Goal: Information Seeking & Learning: Understand process/instructions

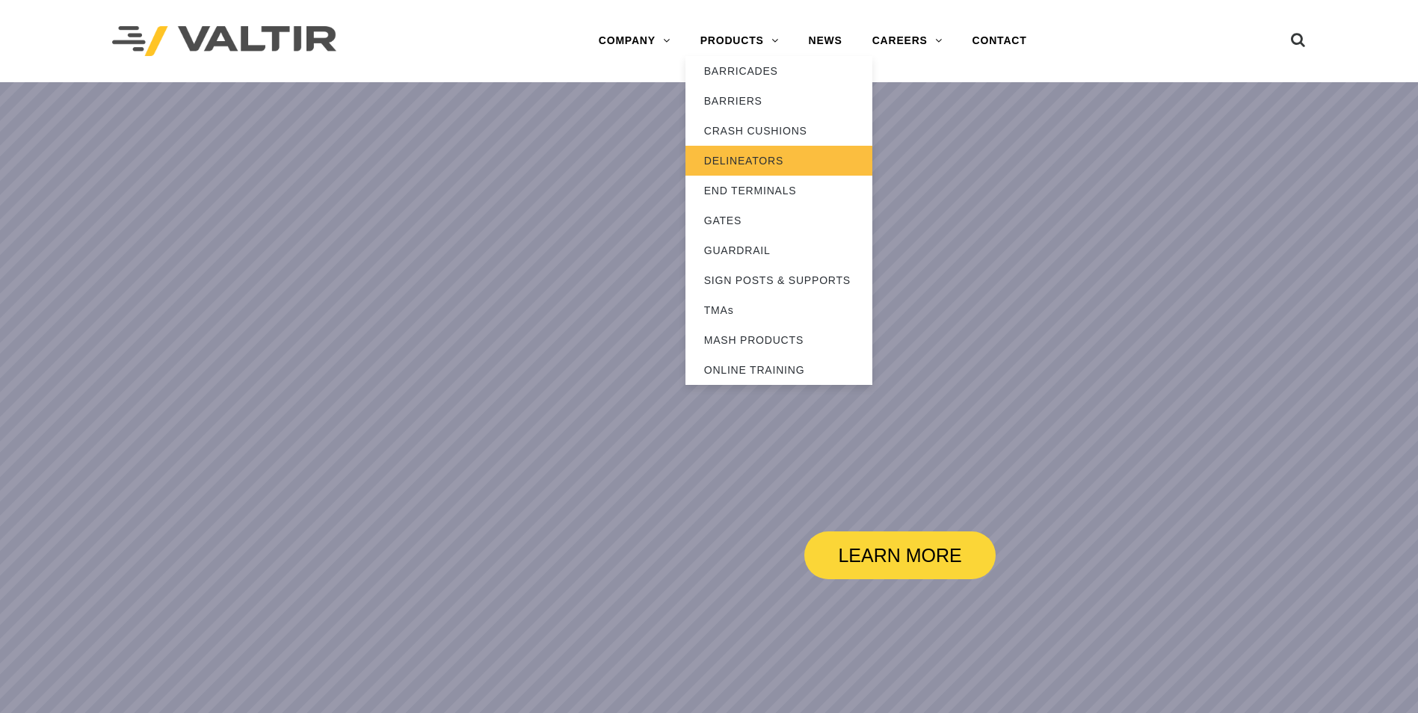
click at [743, 162] on link "DELINEATORS" at bounding box center [779, 161] width 187 height 30
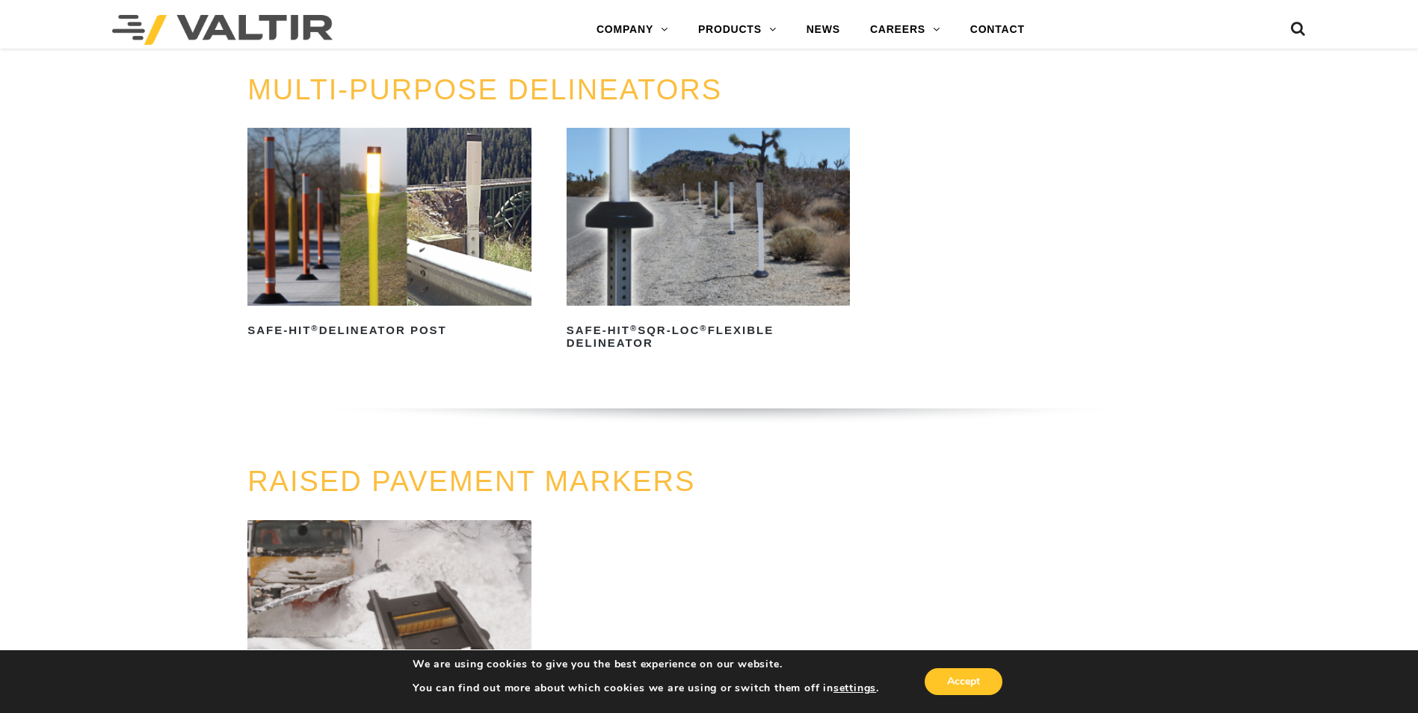
scroll to position [523, 0]
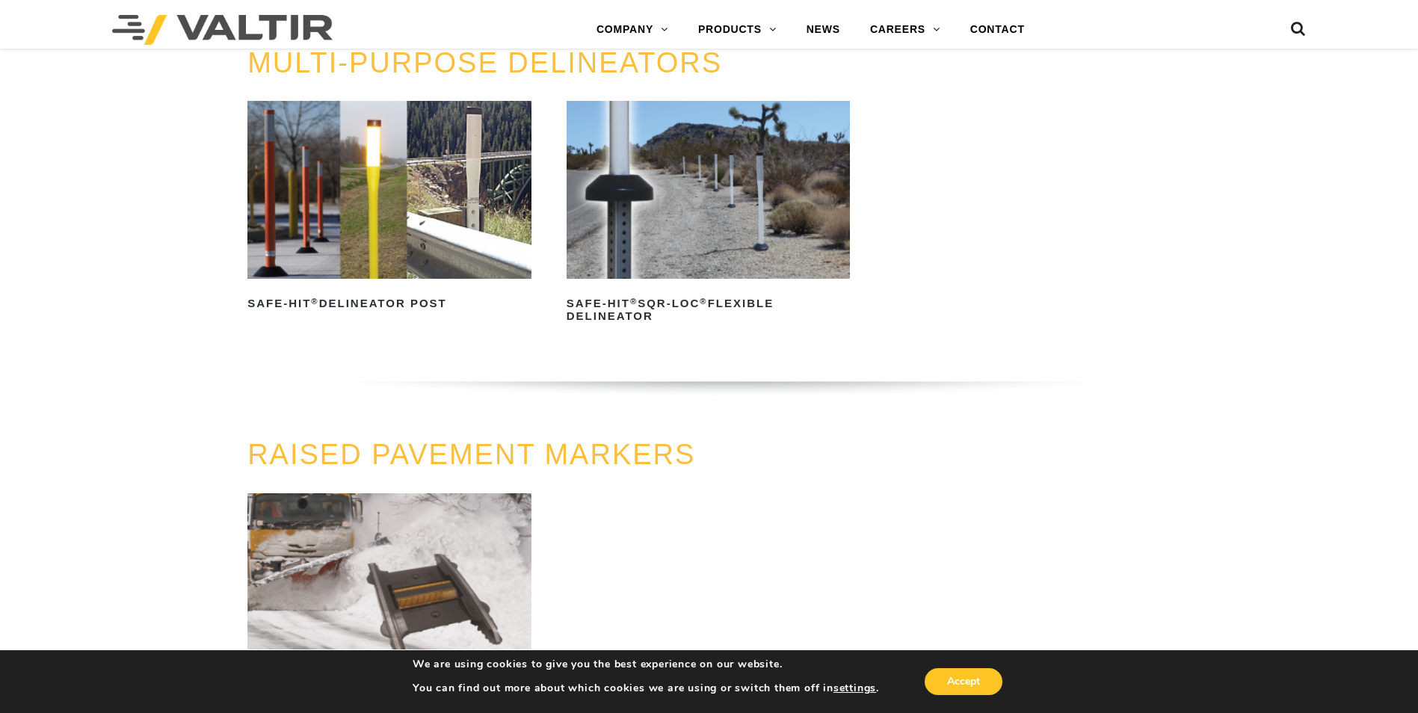
click at [509, 227] on img at bounding box center [389, 189] width 284 height 177
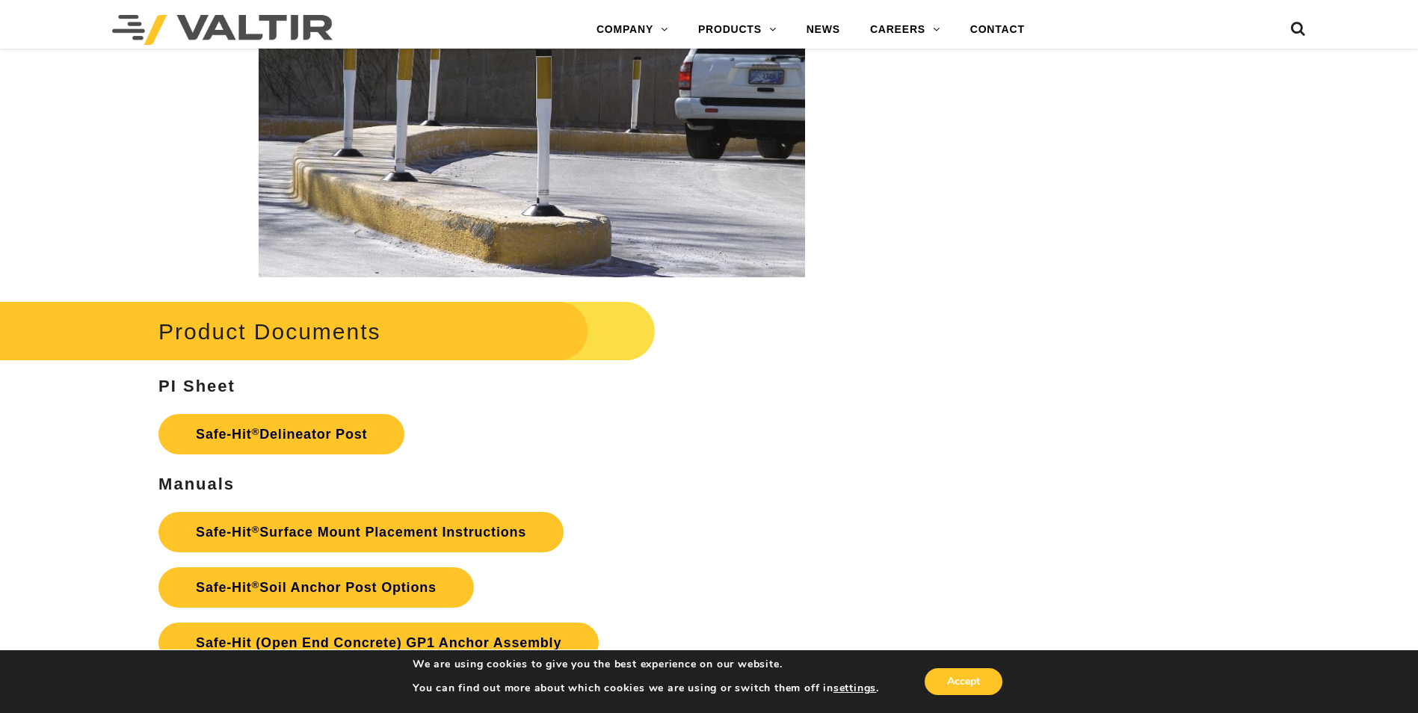
scroll to position [3140, 0]
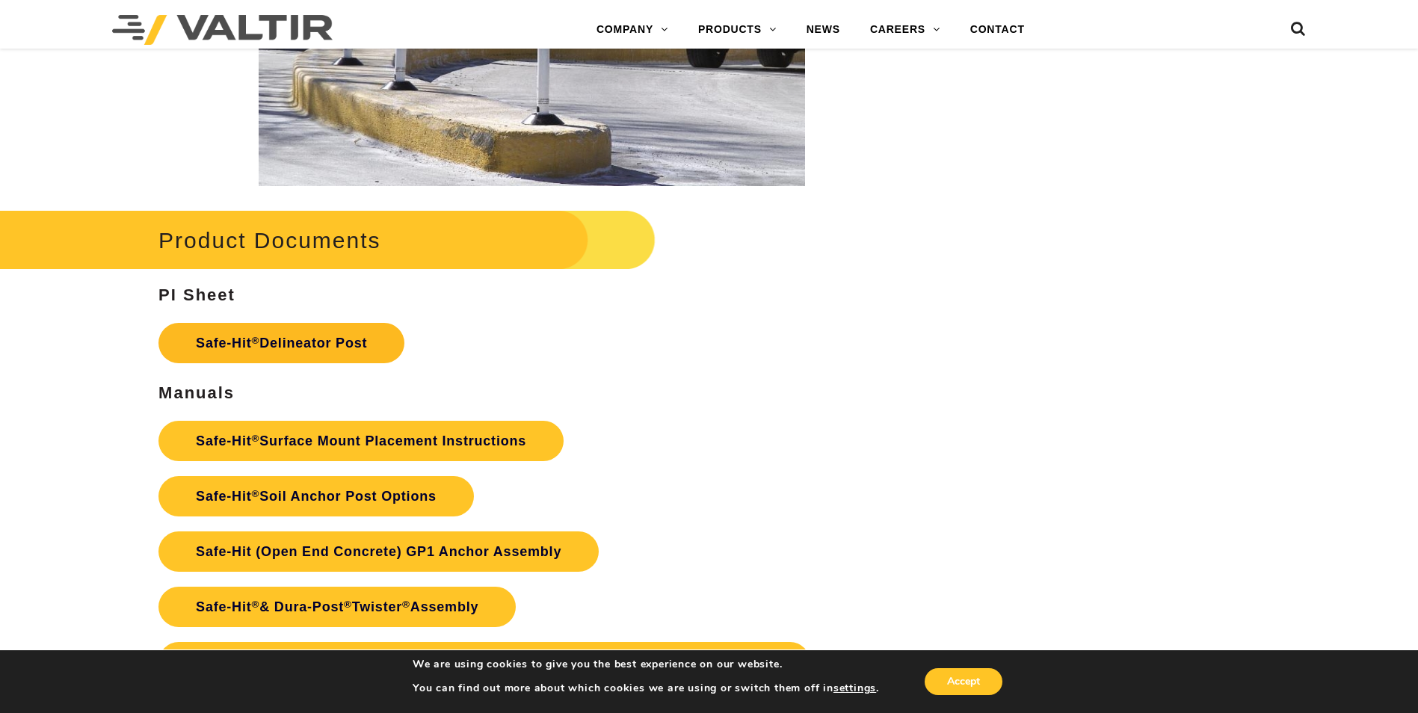
click at [336, 341] on link "Safe-Hit ® Delineator Post" at bounding box center [282, 343] width 246 height 40
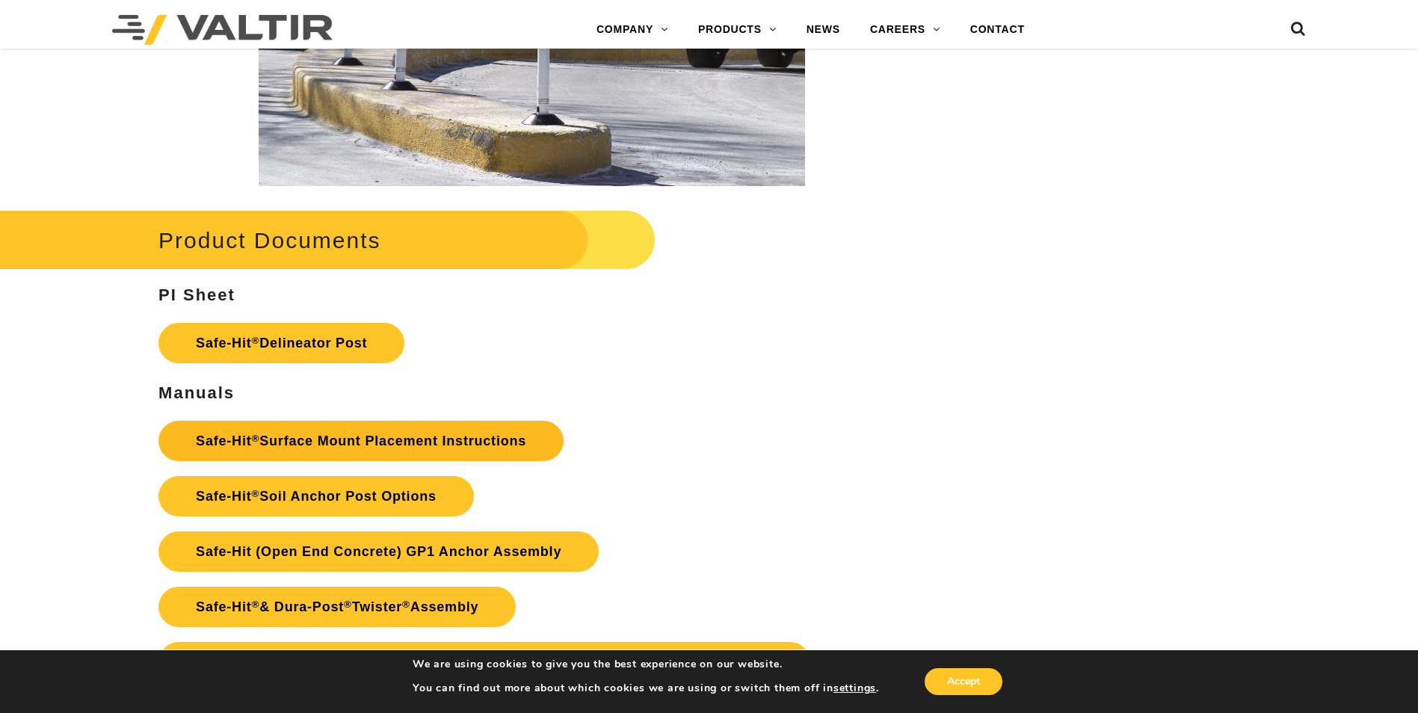
click at [397, 441] on link "Safe-Hit ® Surface Mount Placement Instructions" at bounding box center [361, 441] width 405 height 40
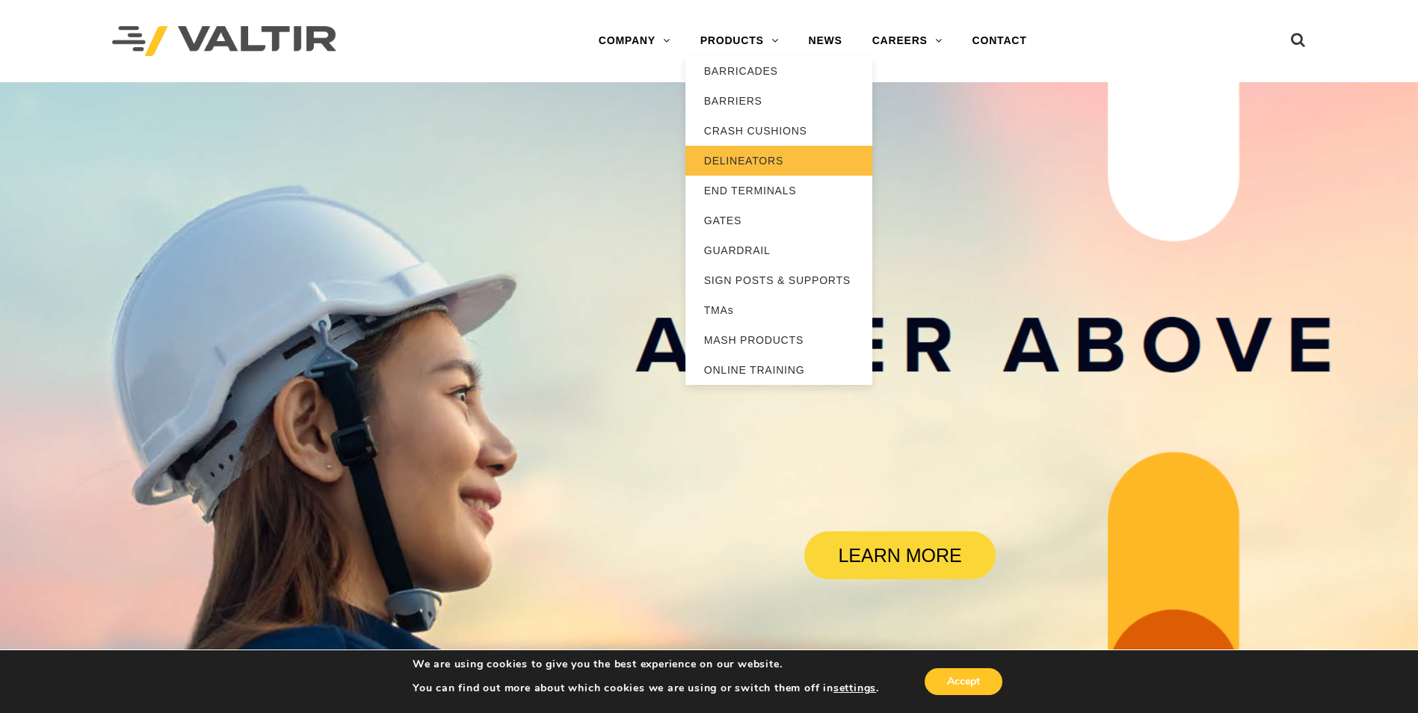
click at [735, 161] on link "DELINEATORS" at bounding box center [779, 161] width 187 height 30
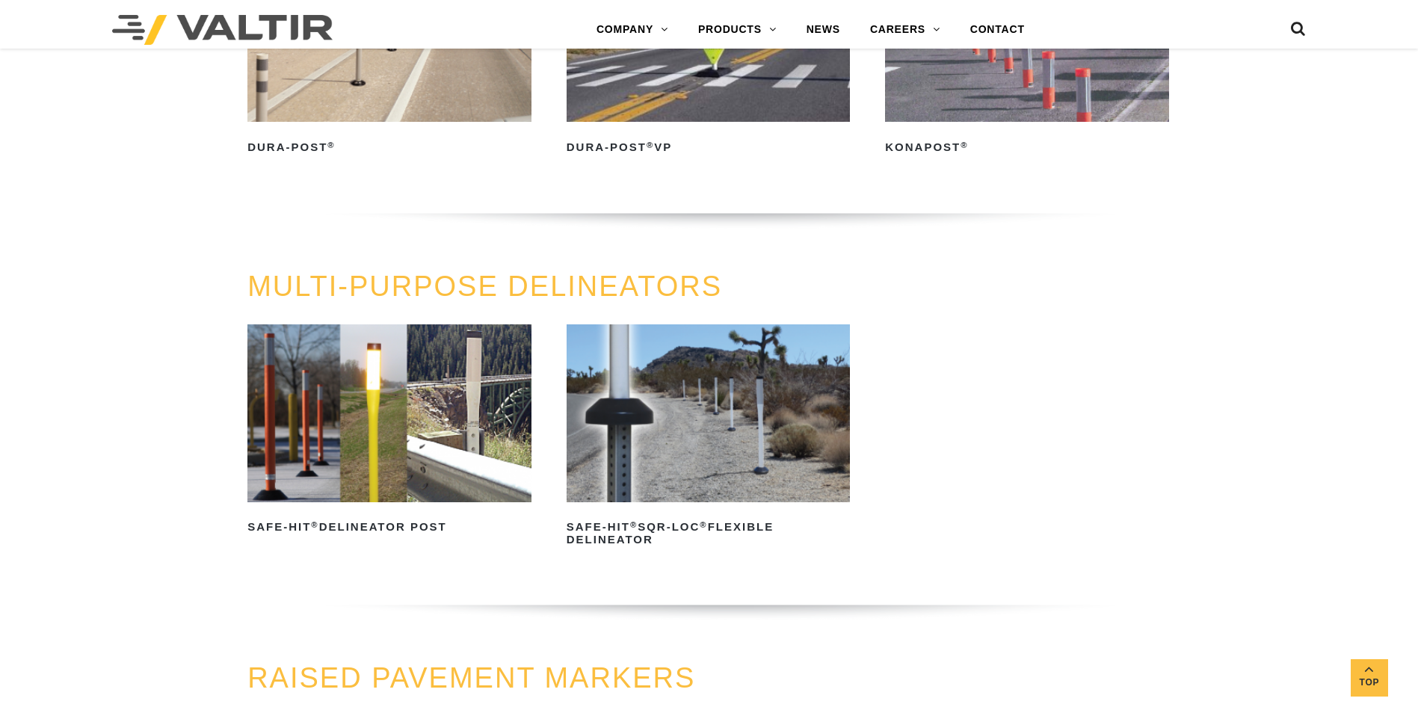
scroll to position [673, 0]
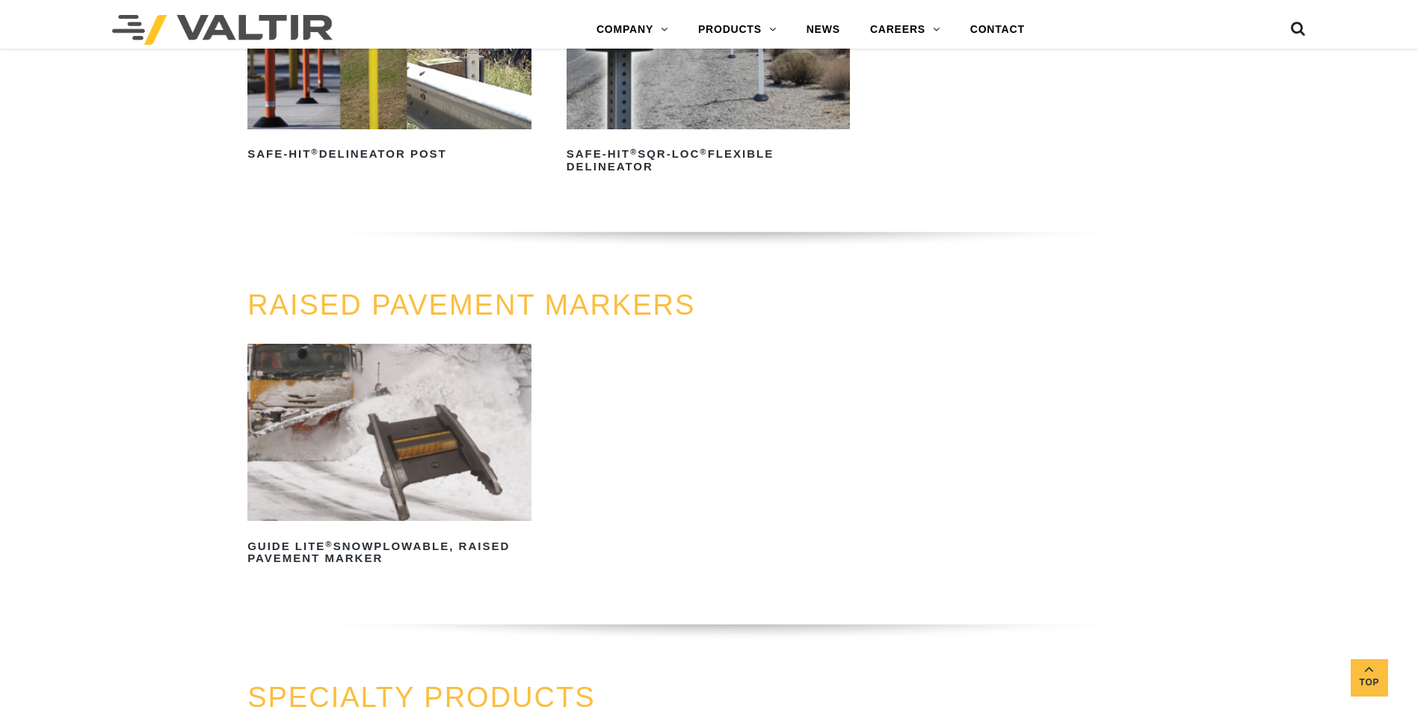
click at [427, 132] on link "Safe-Hit ® Delineator Post" at bounding box center [389, 58] width 284 height 215
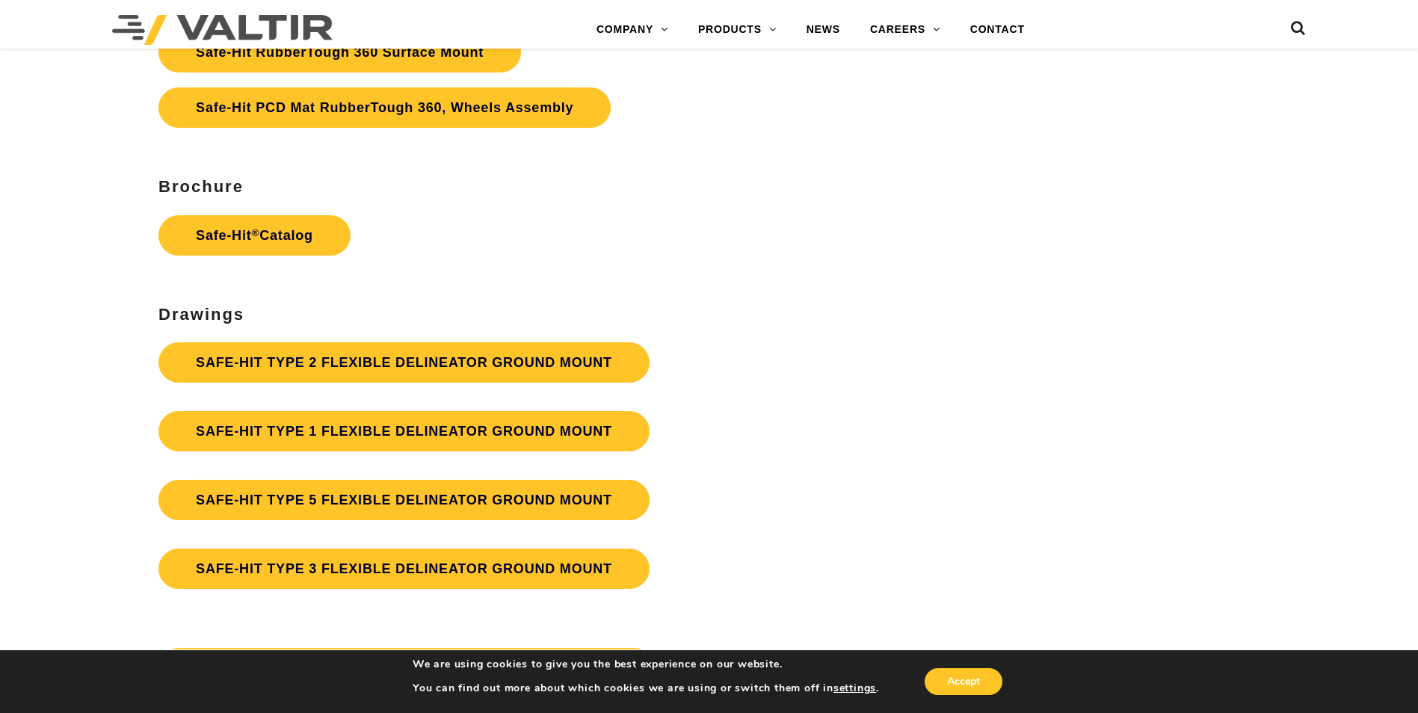
scroll to position [4112, 0]
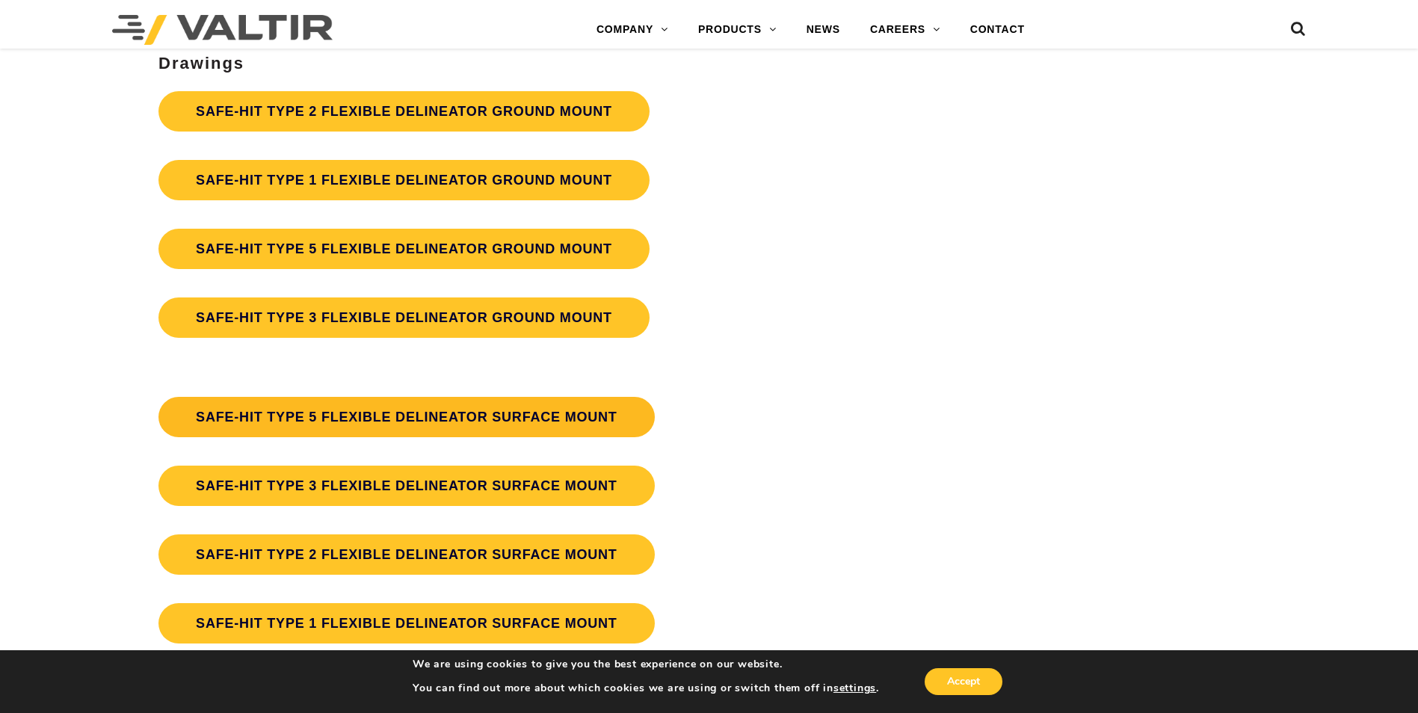
click at [422, 416] on link "SAFE-HIT TYPE 5 FLEXIBLE DELINEATOR SURFACE MOUNT" at bounding box center [407, 417] width 496 height 40
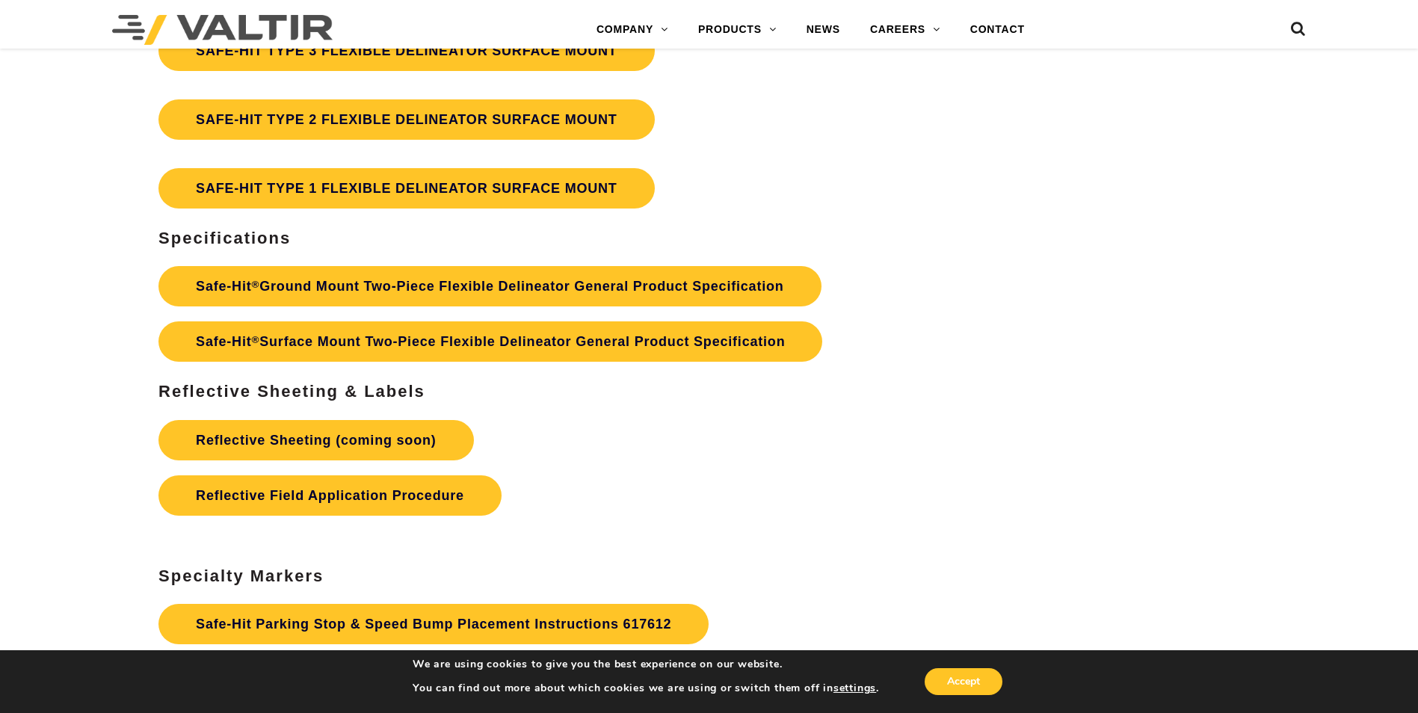
scroll to position [4411, 0]
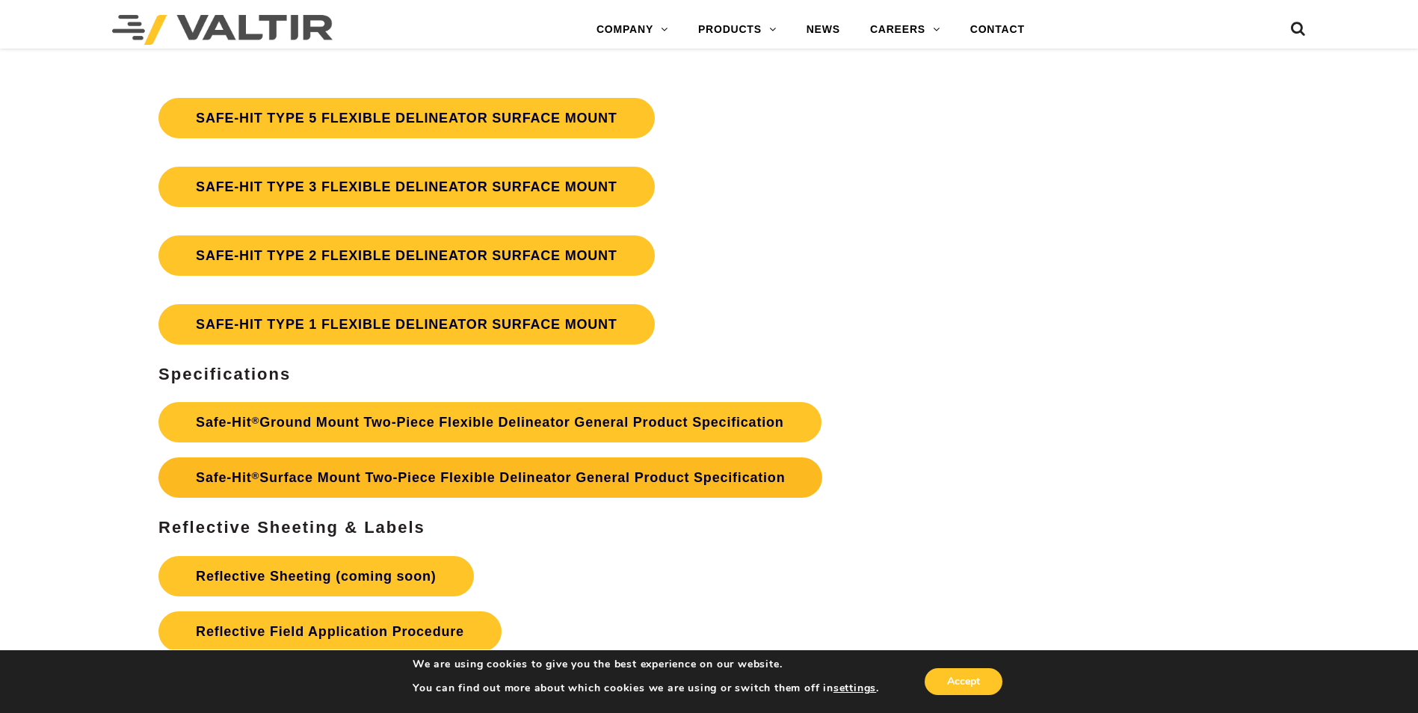
click at [508, 481] on link "Safe-Hit ® Surface Mount Two-Piece Flexible Delineator General Product Specific…" at bounding box center [491, 478] width 664 height 40
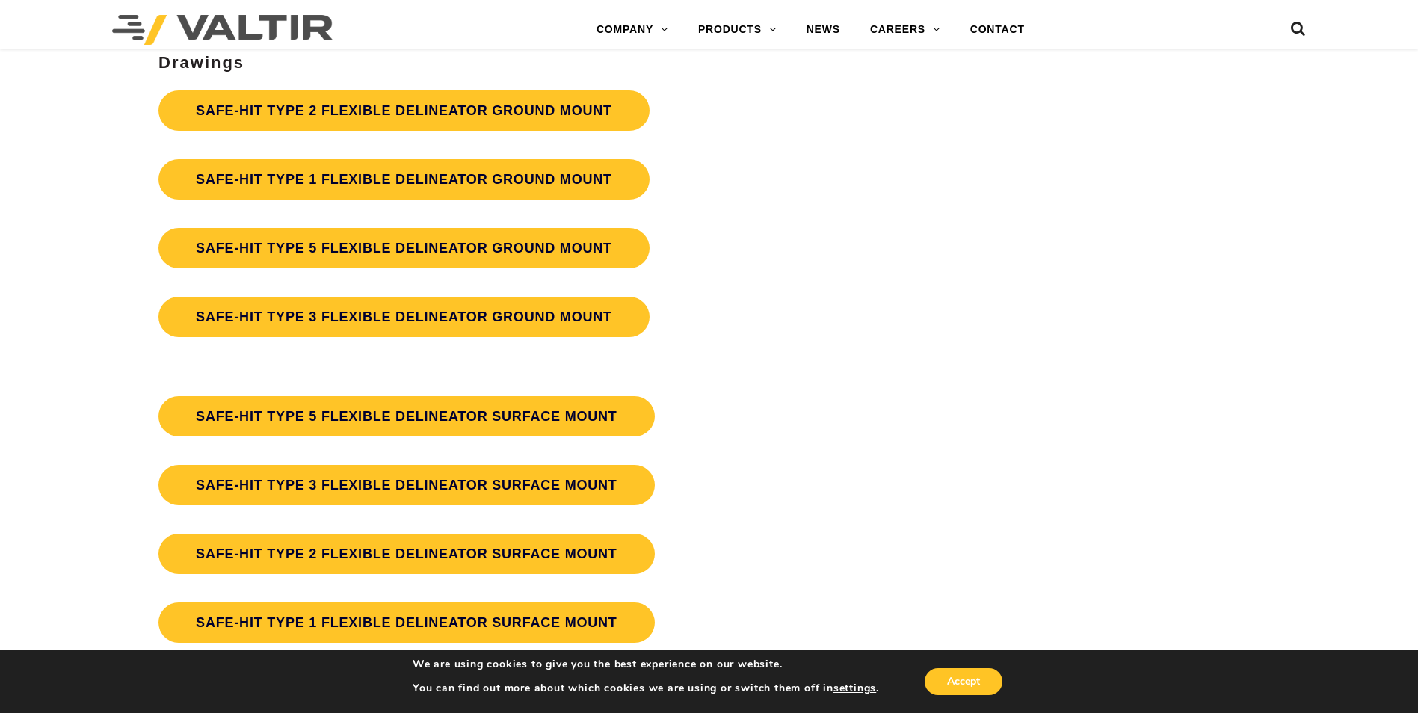
scroll to position [4112, 0]
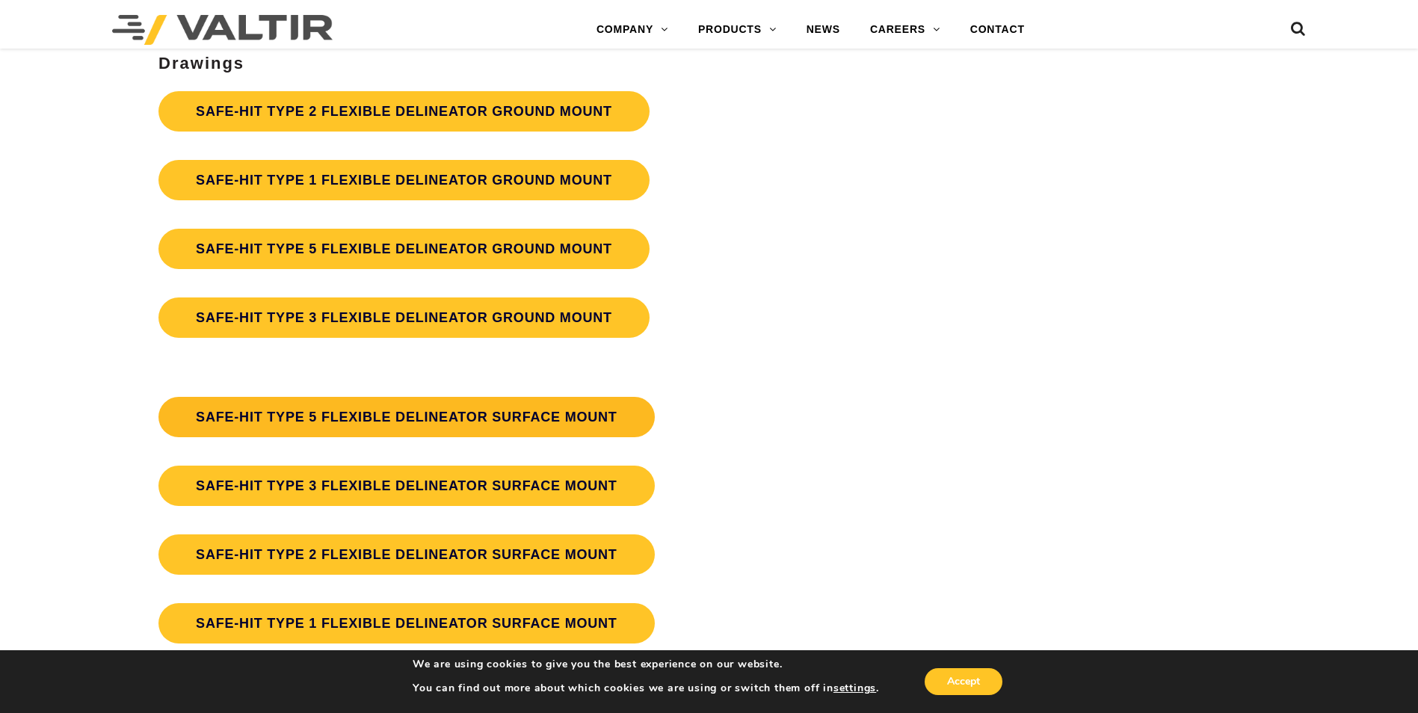
click at [398, 425] on link "SAFE-HIT TYPE 5 FLEXIBLE DELINEATOR SURFACE MOUNT" at bounding box center [407, 417] width 496 height 40
